Goal: Transaction & Acquisition: Purchase product/service

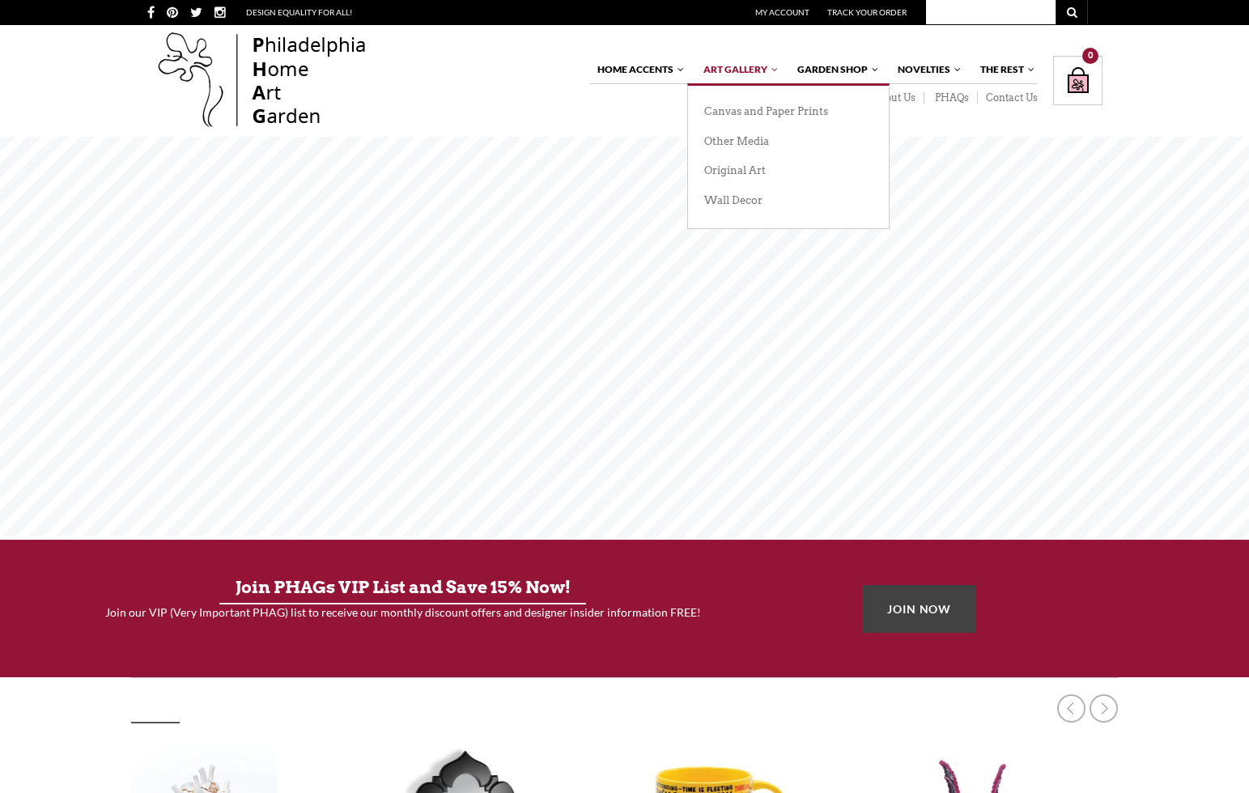
click at [737, 69] on span "Art Gallery" at bounding box center [735, 69] width 64 height 12
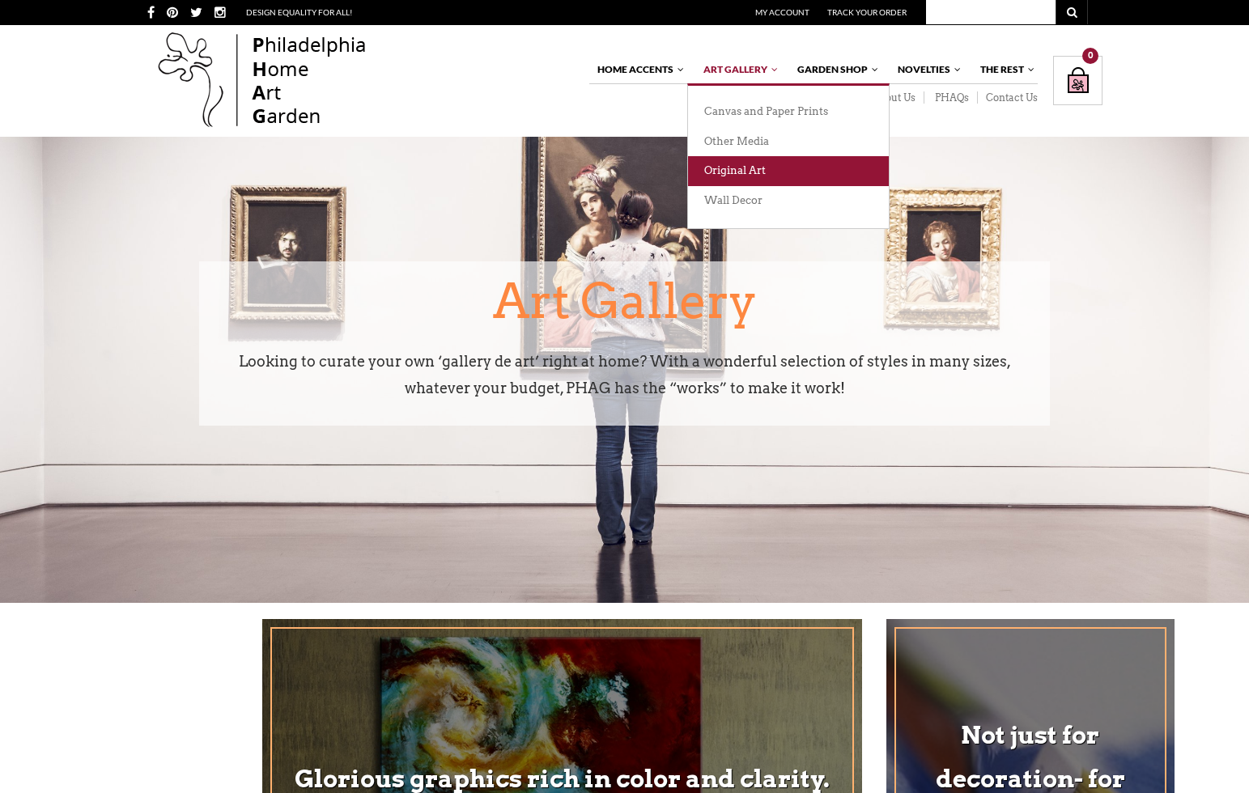
click at [788, 171] on link "Original Art" at bounding box center [788, 171] width 201 height 30
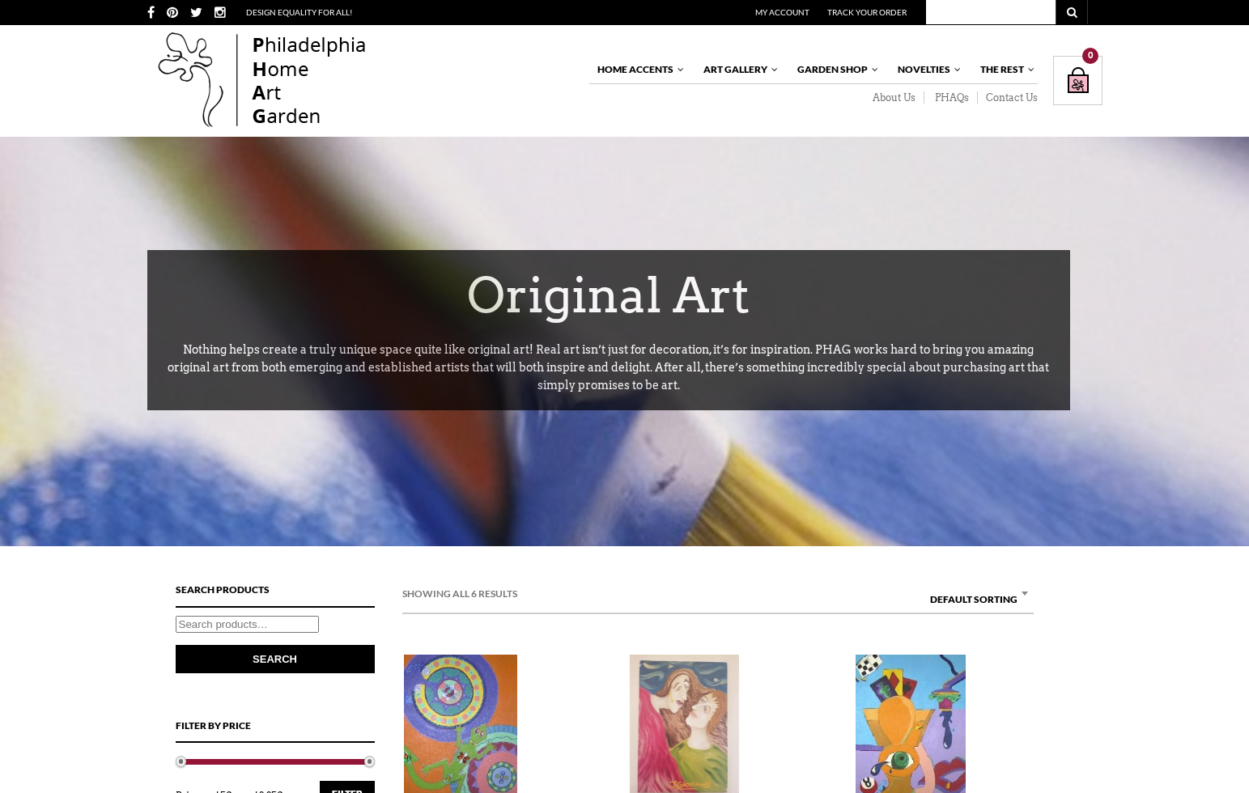
click at [460, 728] on img at bounding box center [460, 728] width 113 height 146
